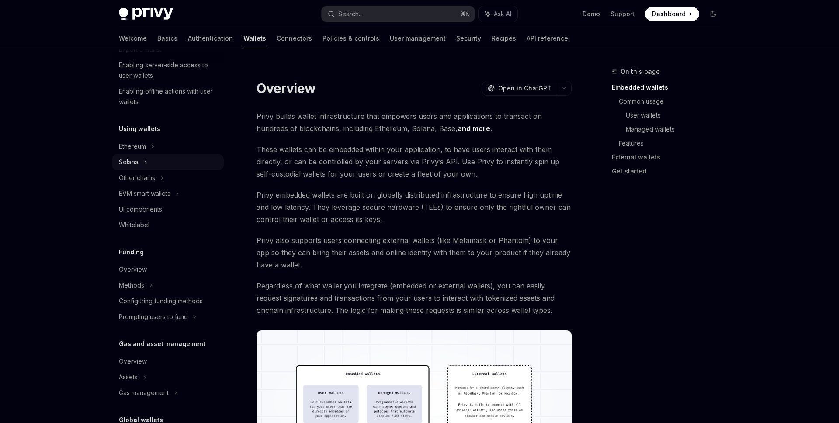
scroll to position [191, 0]
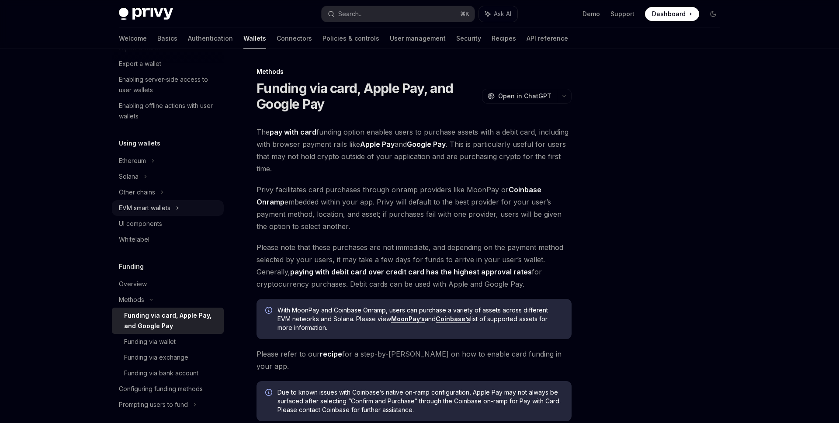
scroll to position [133, 0]
click at [156, 10] on div "Ethereum" at bounding box center [168, 2] width 112 height 16
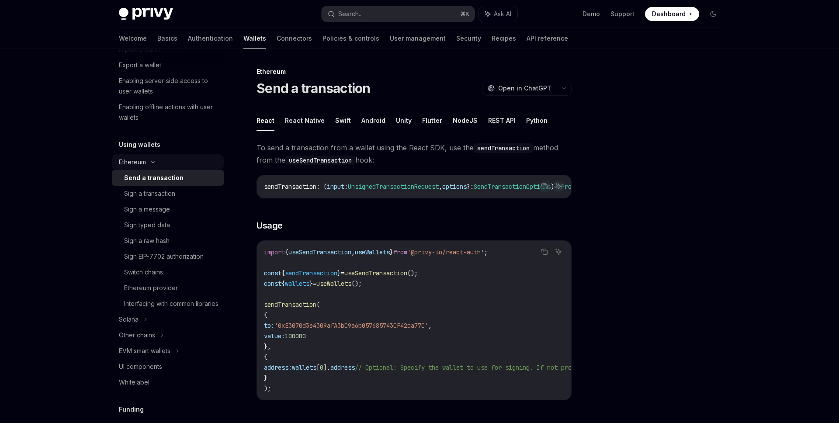
click at [153, 163] on icon at bounding box center [153, 161] width 10 height 3
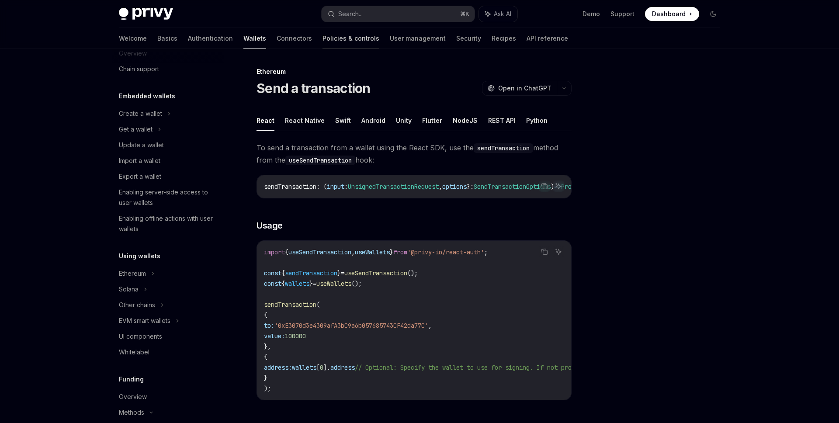
scroll to position [21, 0]
click at [157, 38] on link "Basics" at bounding box center [167, 38] width 20 height 21
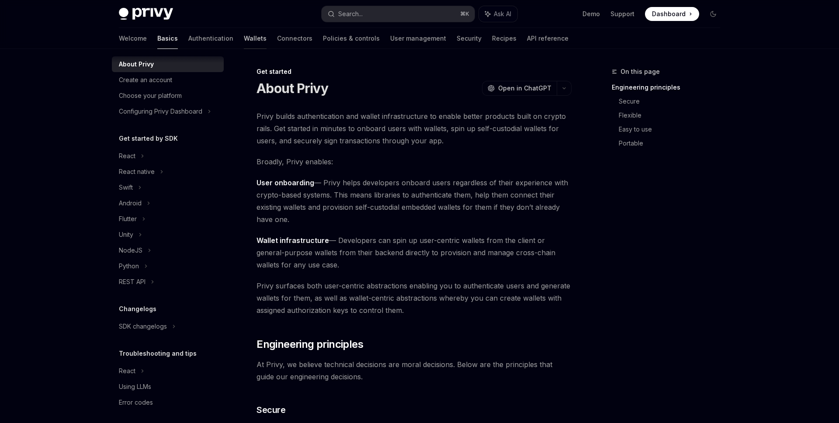
click at [244, 38] on link "Wallets" at bounding box center [255, 38] width 23 height 21
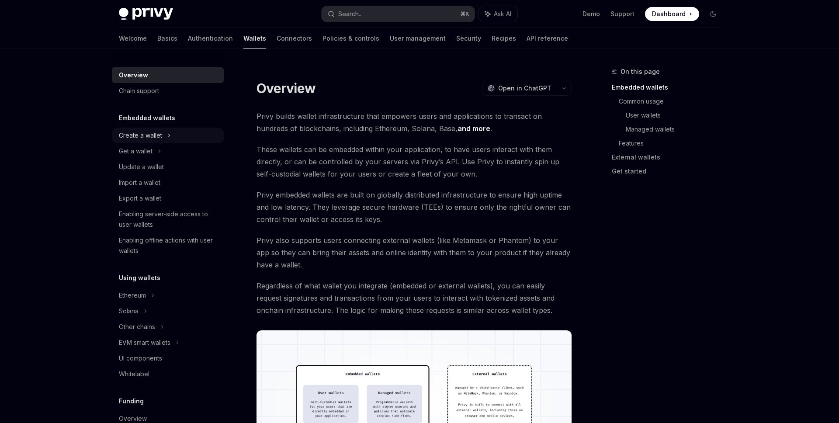
click at [173, 135] on div "Create a wallet" at bounding box center [168, 136] width 112 height 16
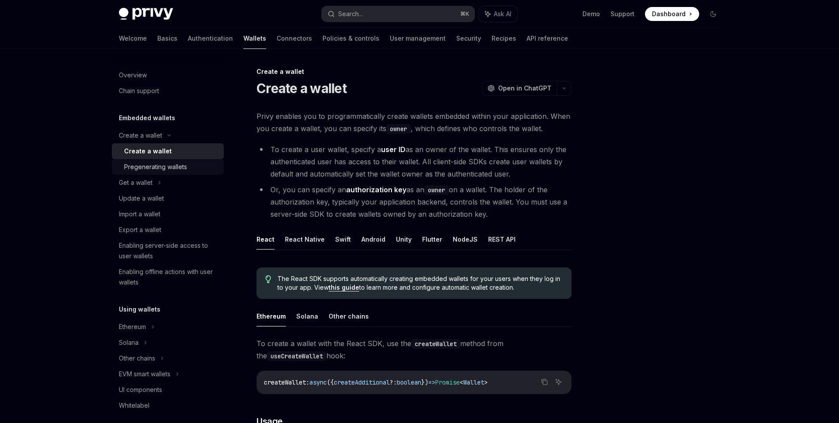
click at [199, 167] on div "Pregenerating wallets" at bounding box center [171, 167] width 94 height 10
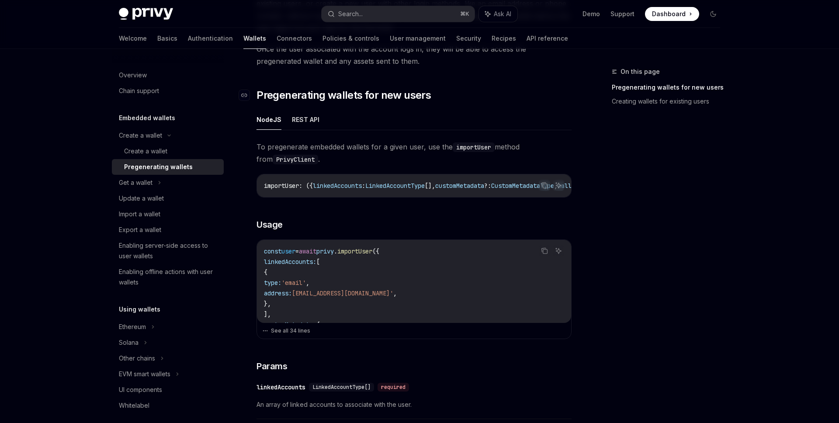
scroll to position [118, 0]
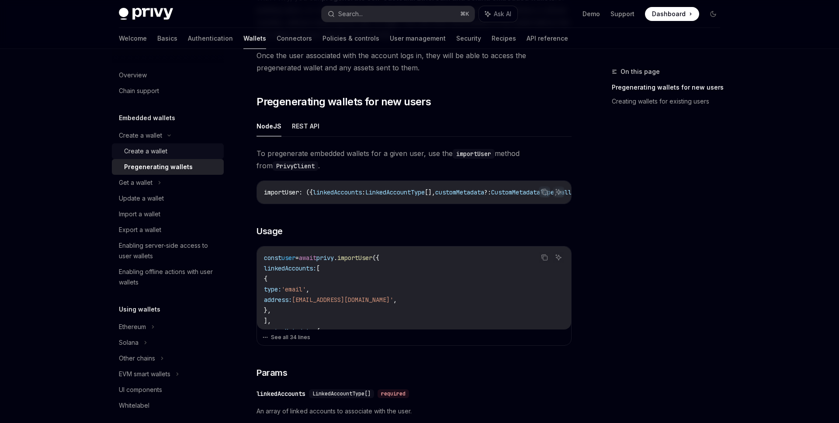
click at [161, 152] on div "Create a wallet" at bounding box center [145, 151] width 43 height 10
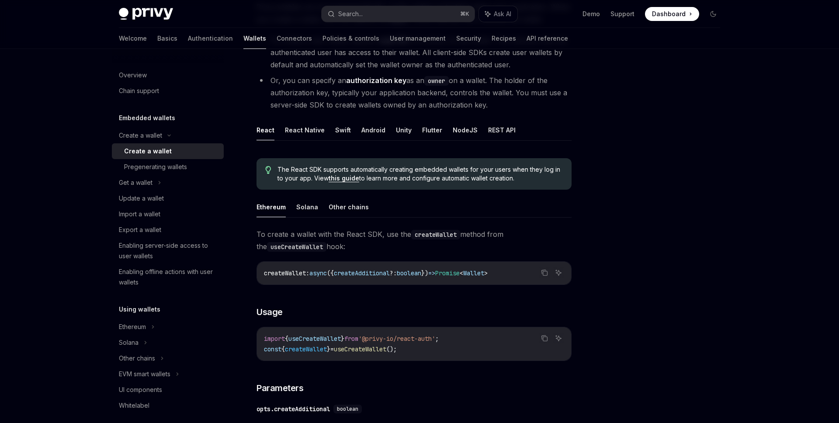
scroll to position [110, 0]
click at [454, 130] on button "NodeJS" at bounding box center [465, 129] width 25 height 21
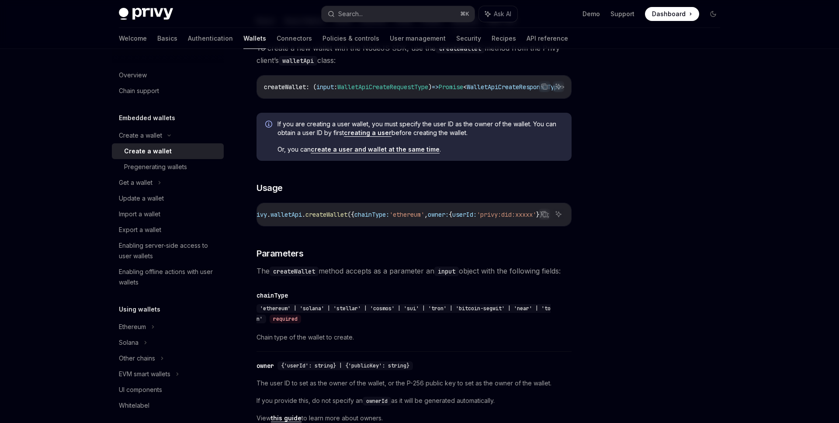
scroll to position [0, 188]
type textarea "*"
